Goal: Task Accomplishment & Management: Complete application form

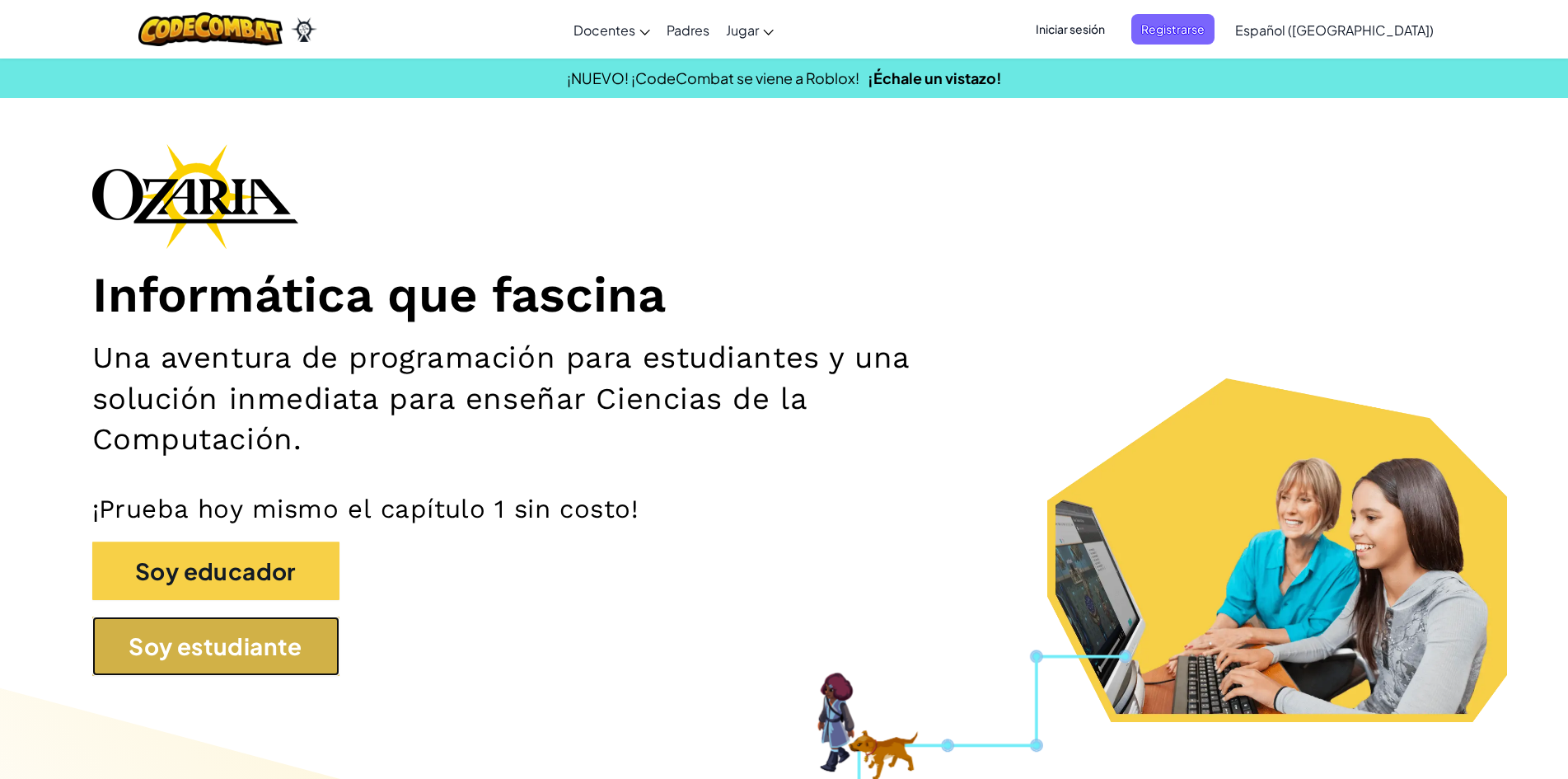
click at [261, 651] on button "Soy estudiante" at bounding box center [216, 646] width 248 height 59
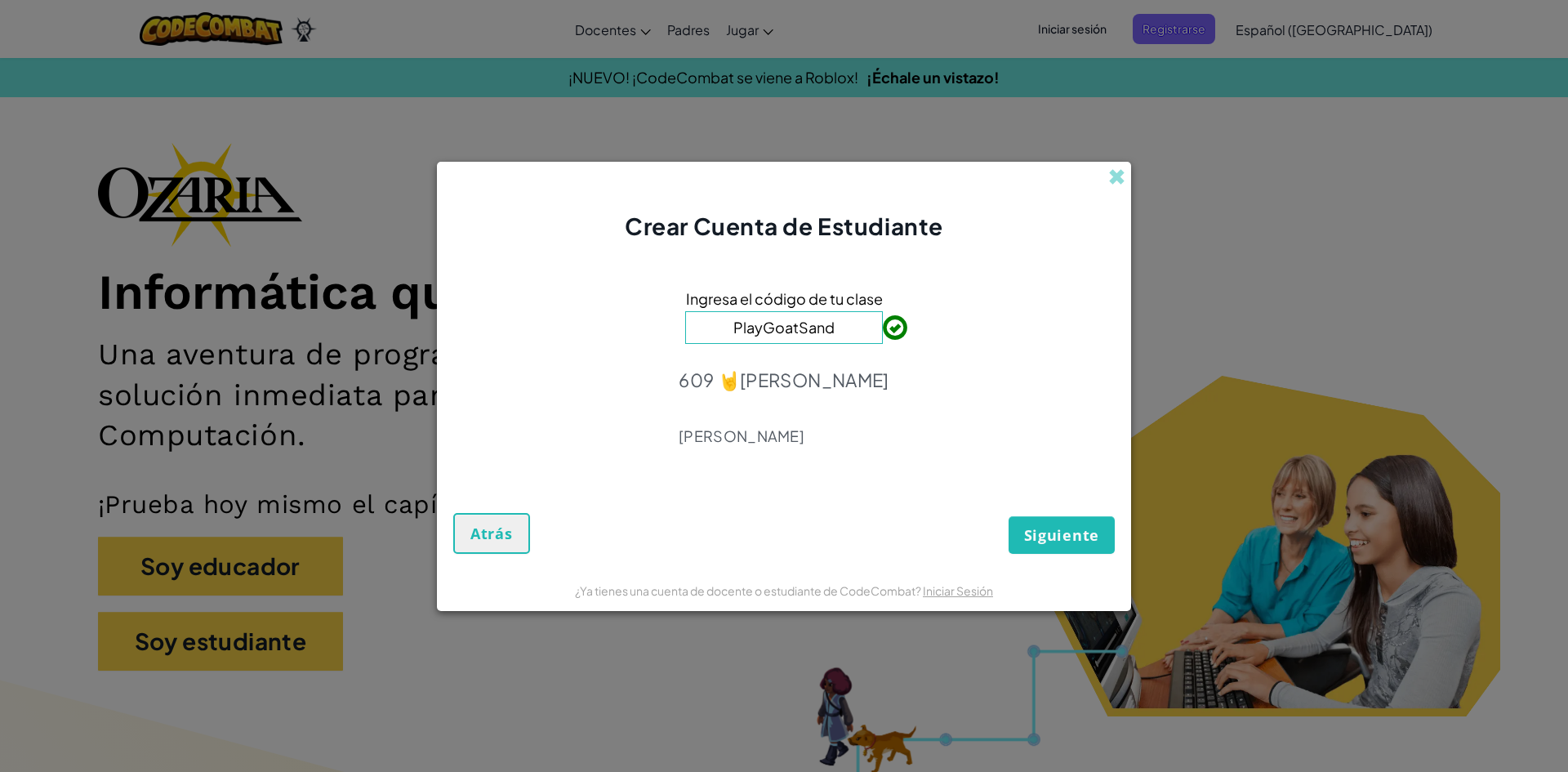
type input "PlayGoatSand"
click at [1061, 545] on button "Siguiente" at bounding box center [1062, 535] width 106 height 38
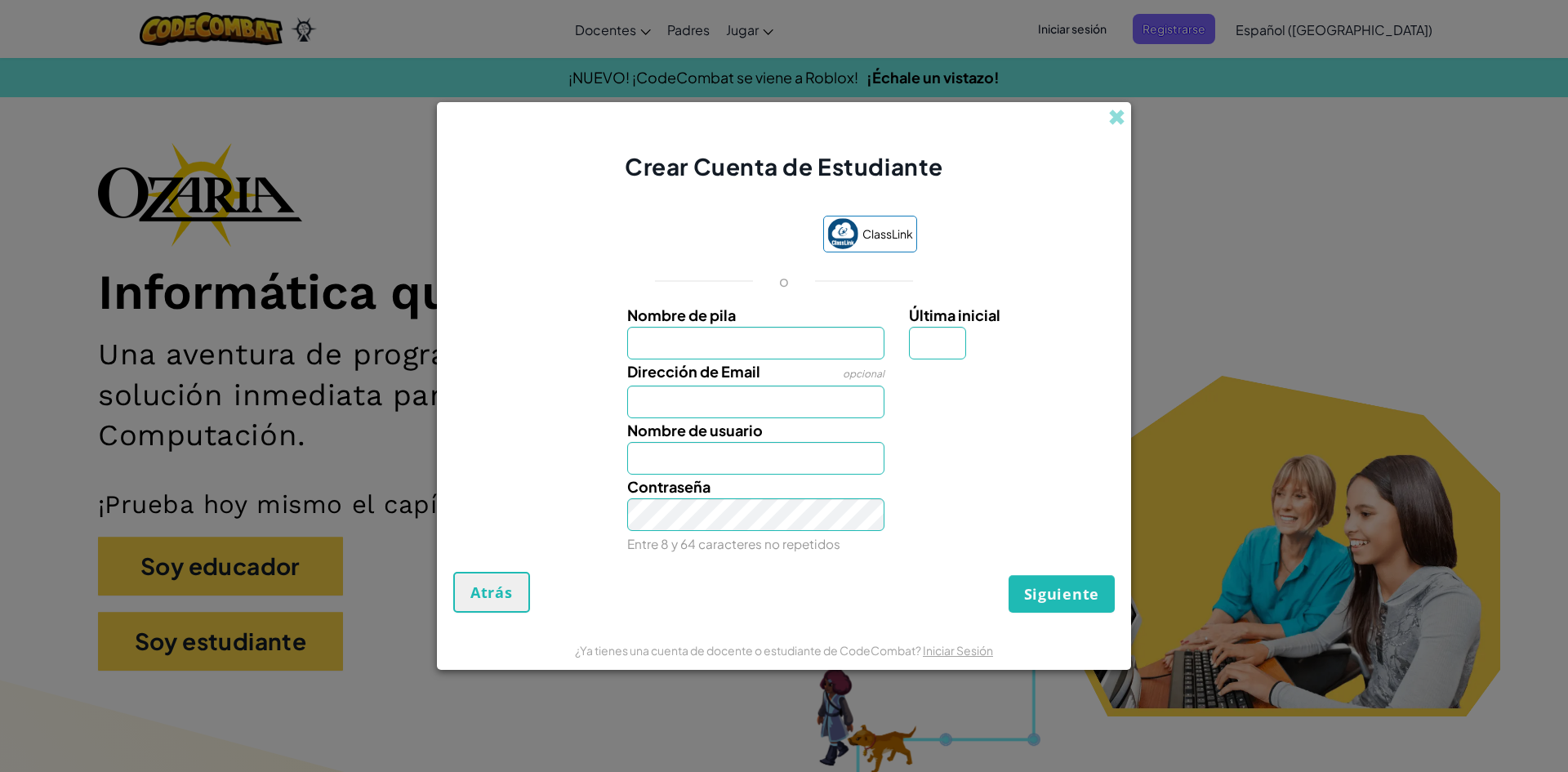
click at [794, 348] on input "Nombre de pila" at bounding box center [757, 343] width 258 height 33
type input "I"
type input "[PERSON_NAME]"
click at [727, 402] on input "Dirección de Email" at bounding box center [757, 402] width 258 height 33
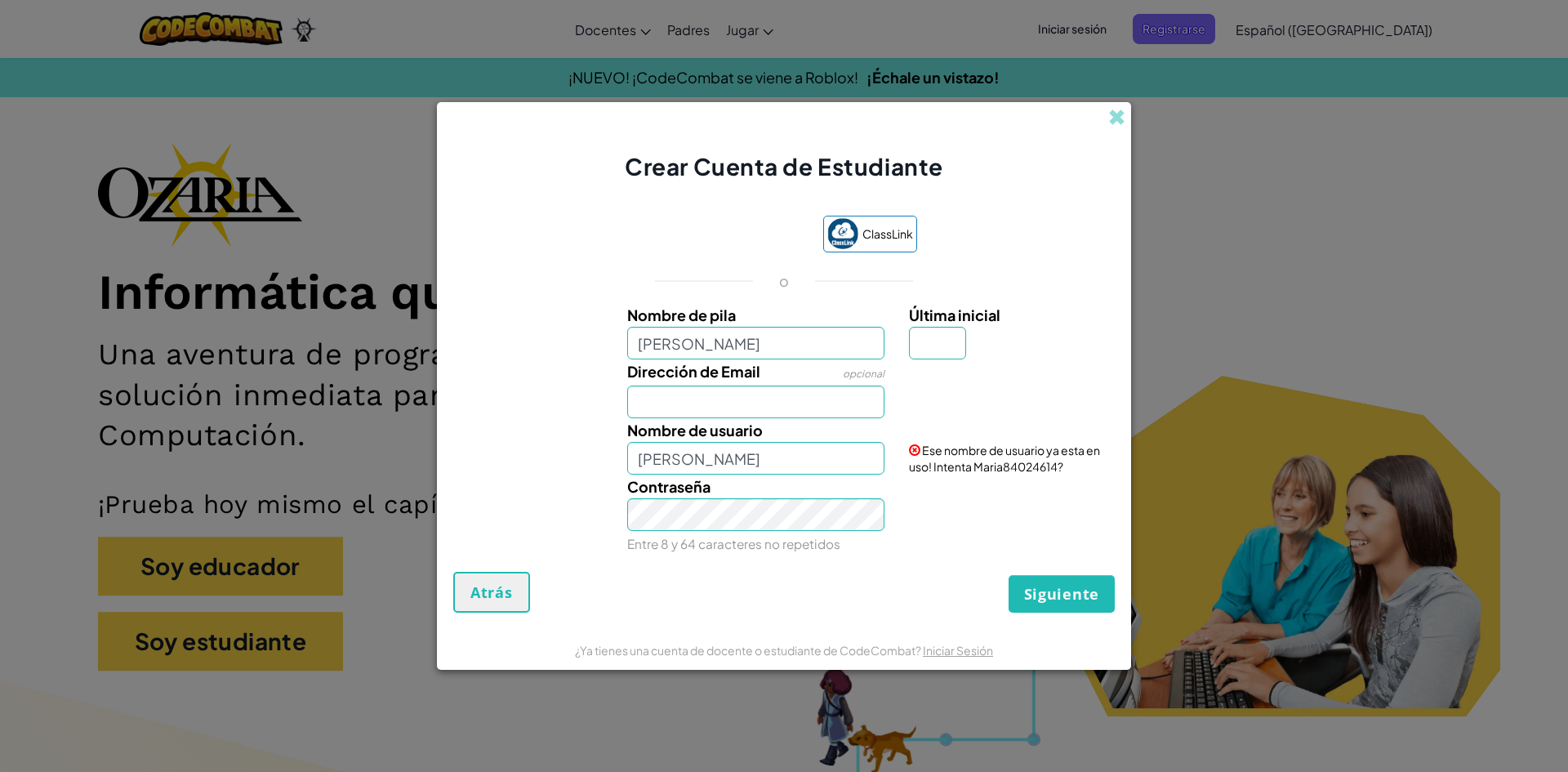
click at [1013, 339] on div "Última inicial" at bounding box center [1009, 330] width 202 height 56
click at [748, 405] on input "Dirección de Email" at bounding box center [757, 402] width 258 height 33
type input "@"
